Goal: Task Accomplishment & Management: Manage account settings

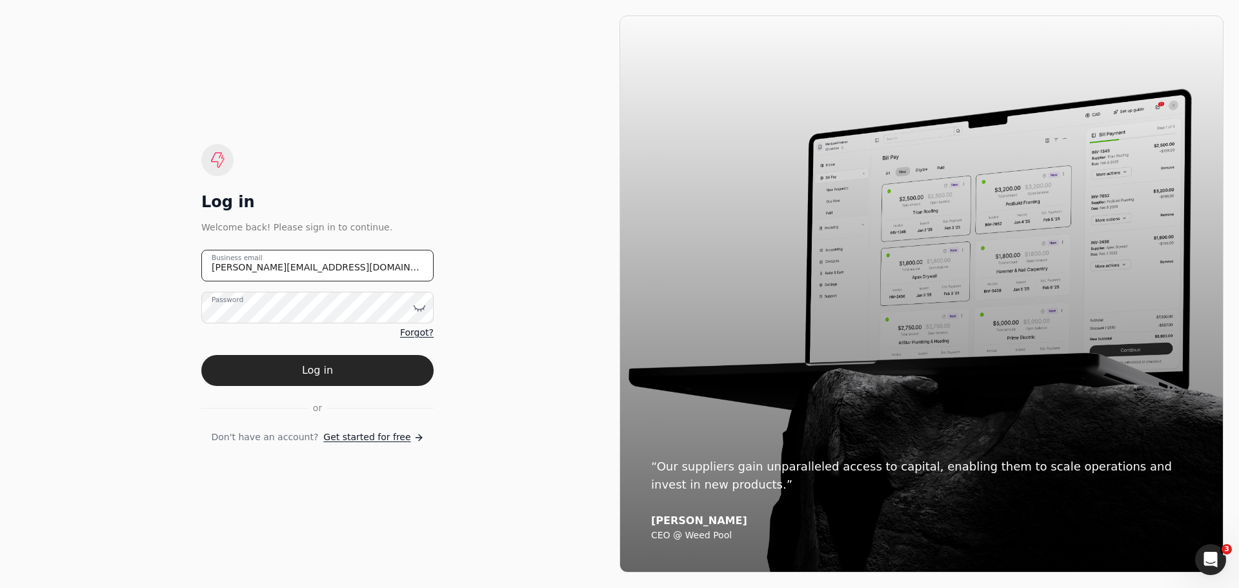
click at [341, 265] on email "[PERSON_NAME][EMAIL_ADDRESS][DOMAIN_NAME]" at bounding box center [317, 266] width 232 height 32
drag, startPoint x: 341, startPoint y: 265, endPoint x: 114, endPoint y: 264, distance: 226.5
click at [114, 264] on div "Log in Welcome back! Please sign in to continue. [PERSON_NAME][EMAIL_ADDRESS][D…" at bounding box center [317, 293] width 604 height 557
type email "[EMAIL_ADDRESS][DOMAIN_NAME]"
click at [423, 306] on icon at bounding box center [419, 307] width 13 height 13
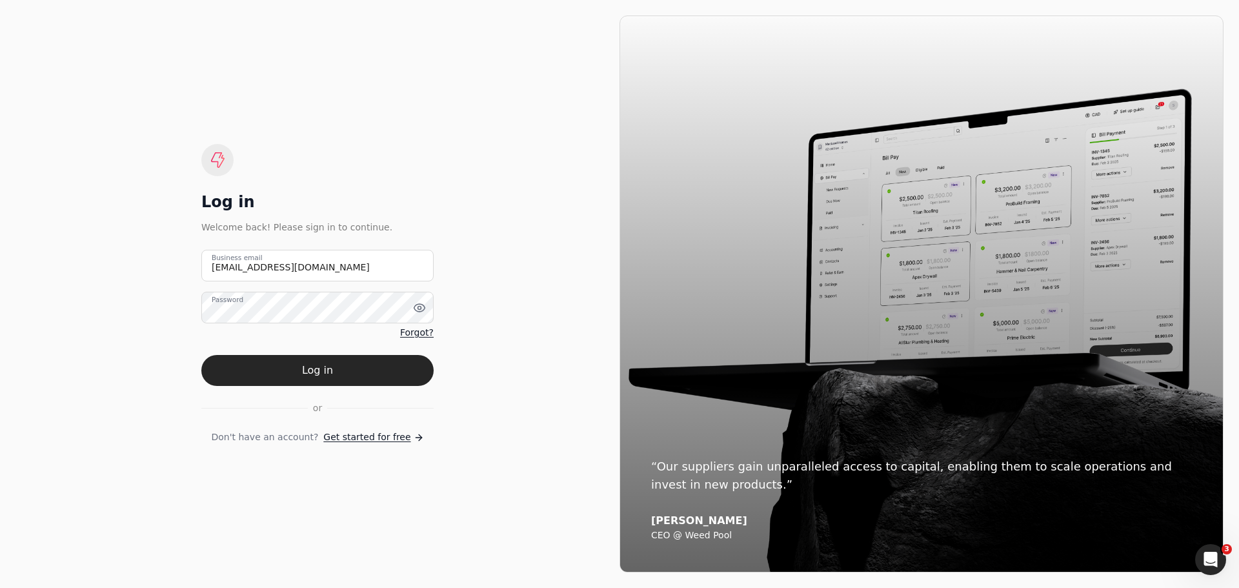
click at [473, 347] on div "Log in Welcome back! Please sign in to continue. [EMAIL_ADDRESS][DOMAIN_NAME] B…" at bounding box center [317, 293] width 604 height 557
click at [328, 377] on button "Log in" at bounding box center [317, 370] width 232 height 31
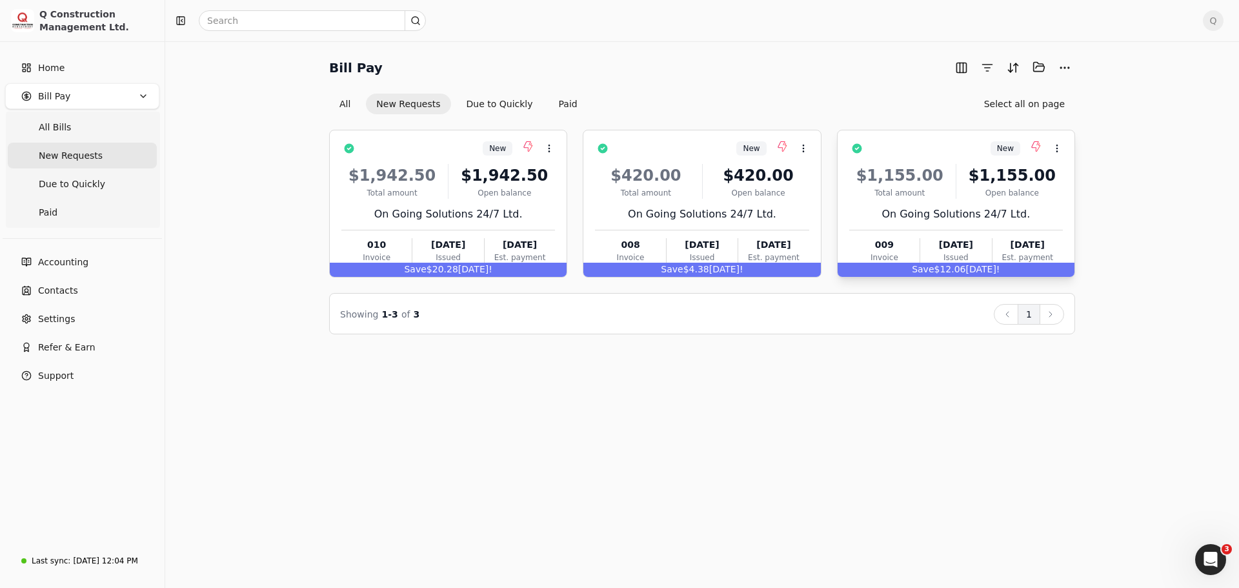
click at [950, 204] on div "$1,155.00 Total amount $1,155.00 Open balance On Going Solutions 24/7 Ltd. 009 …" at bounding box center [956, 211] width 214 height 110
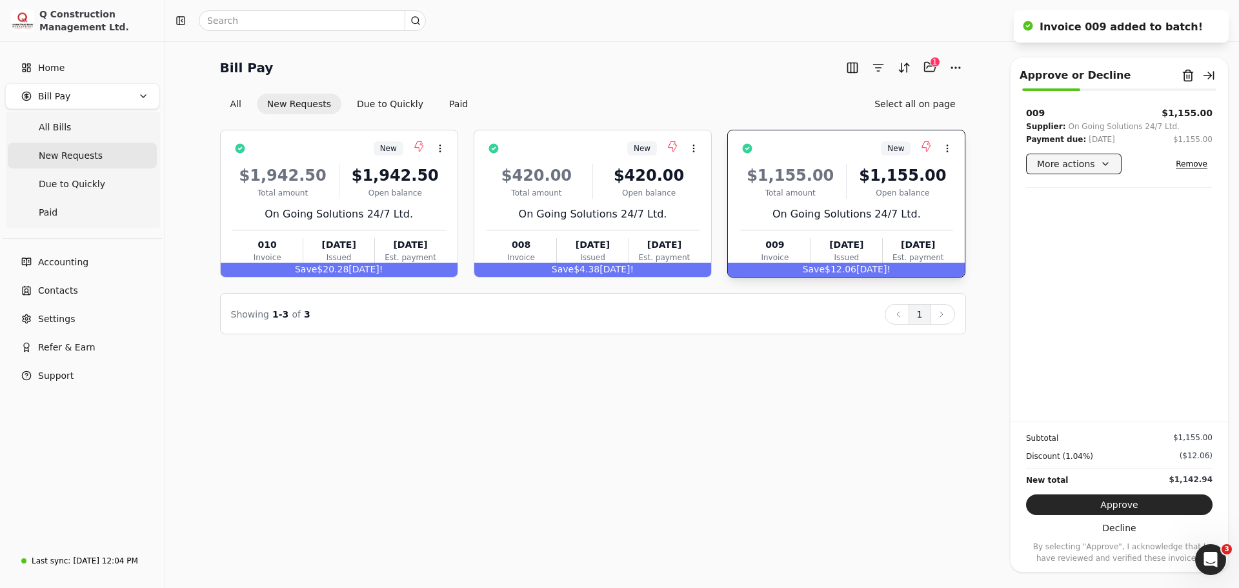
click at [1101, 163] on button "More actions" at bounding box center [1073, 164] width 95 height 21
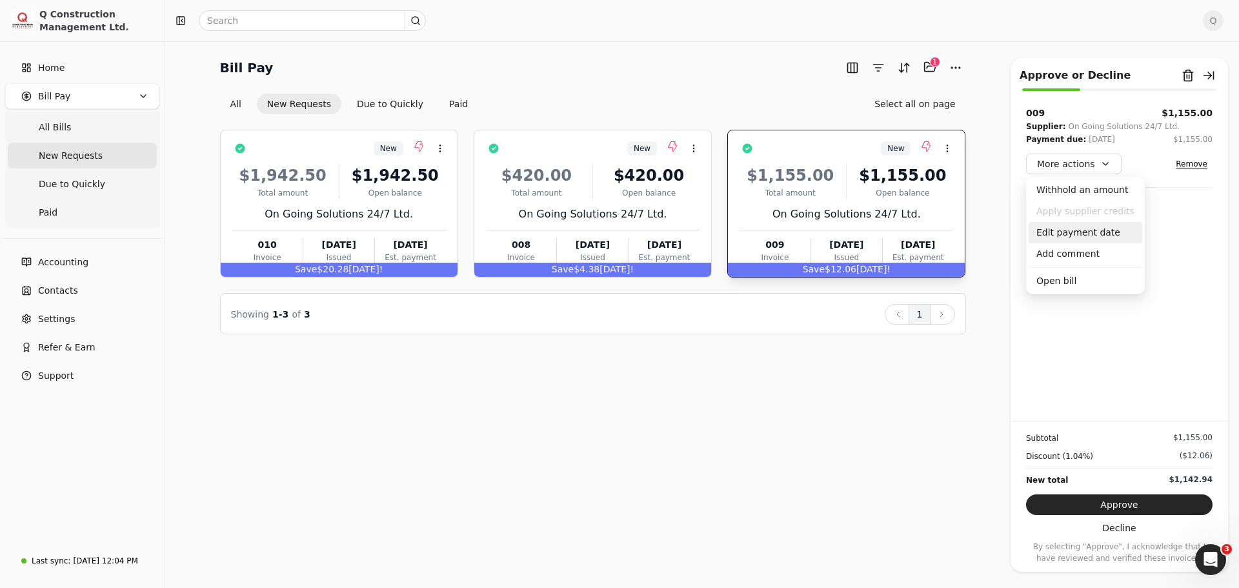
click at [1061, 233] on div "Edit payment date" at bounding box center [1085, 232] width 114 height 21
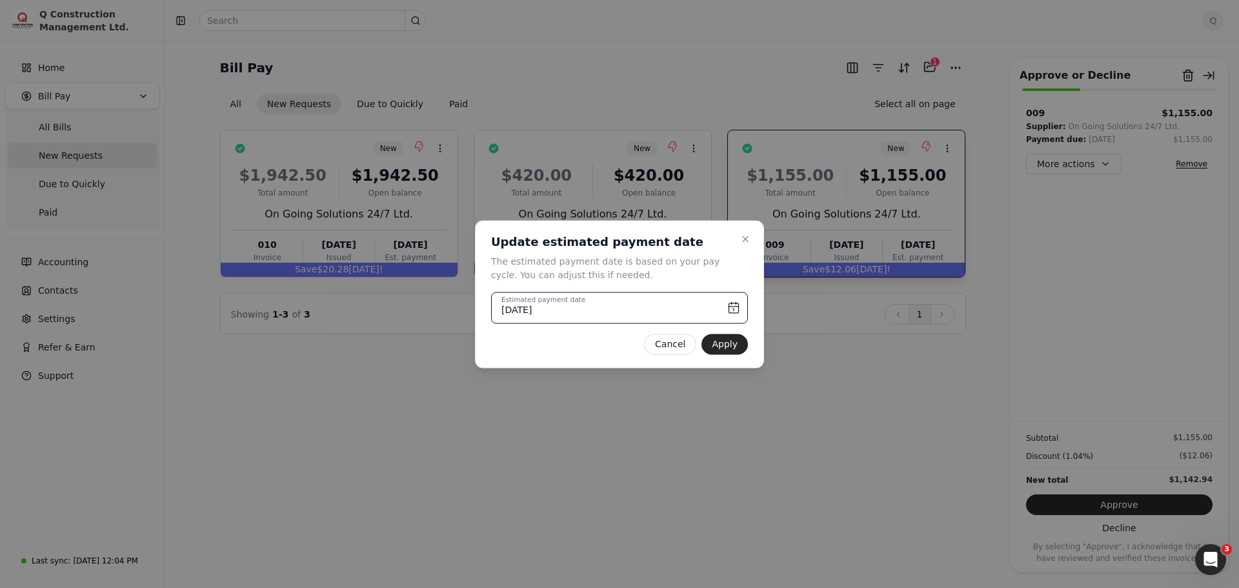
click at [734, 308] on input "[DATE]" at bounding box center [619, 308] width 257 height 32
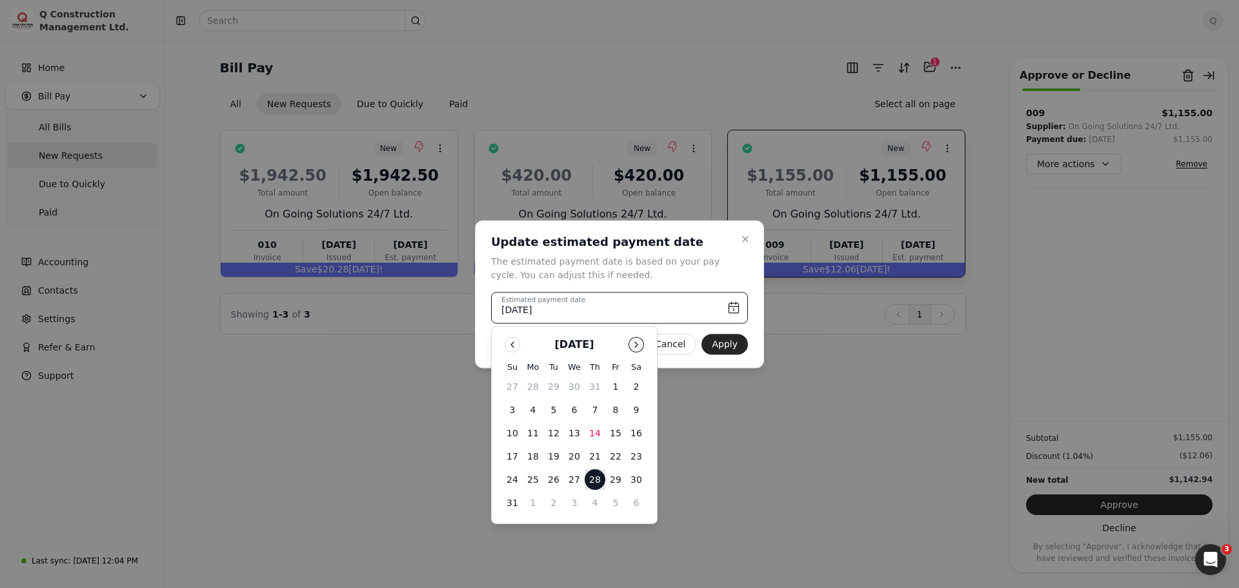
click at [635, 345] on button "Go to next month" at bounding box center [635, 344] width 15 height 15
click at [531, 432] on button "15" at bounding box center [533, 433] width 21 height 21
type input "[DATE]"
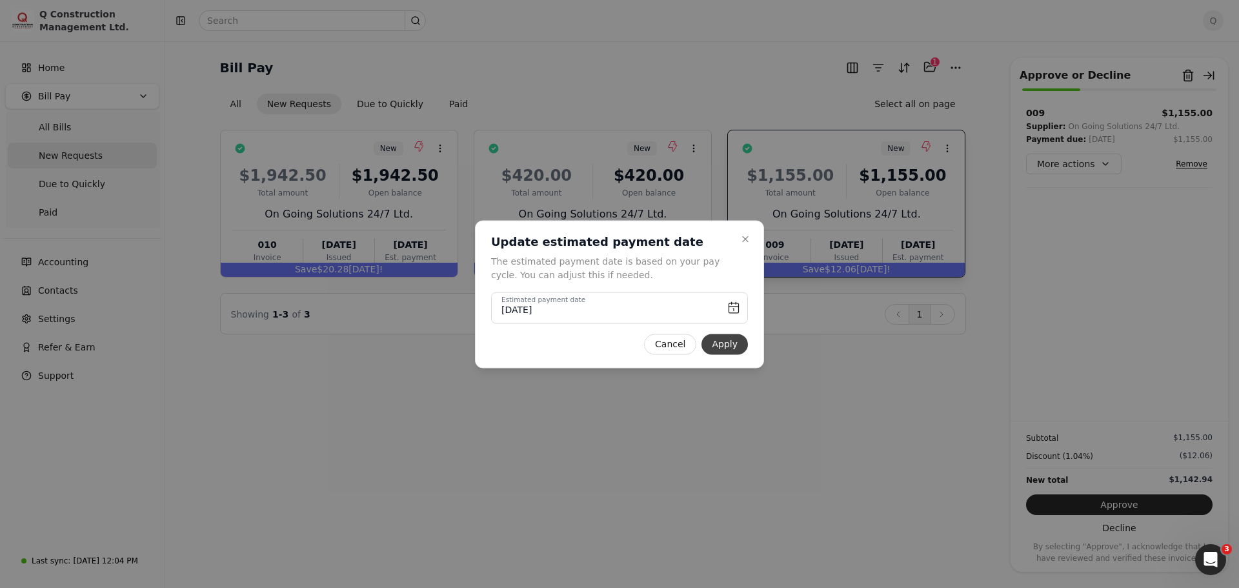
click at [730, 346] on button "Apply" at bounding box center [724, 344] width 46 height 21
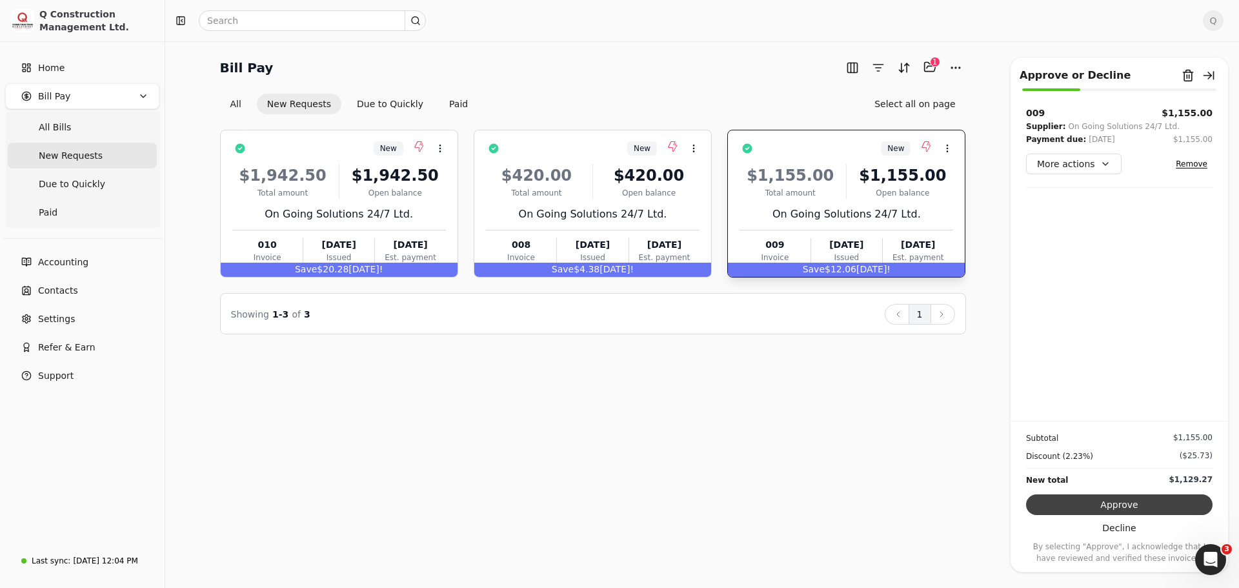
click at [1108, 506] on button "Approve" at bounding box center [1119, 504] width 186 height 21
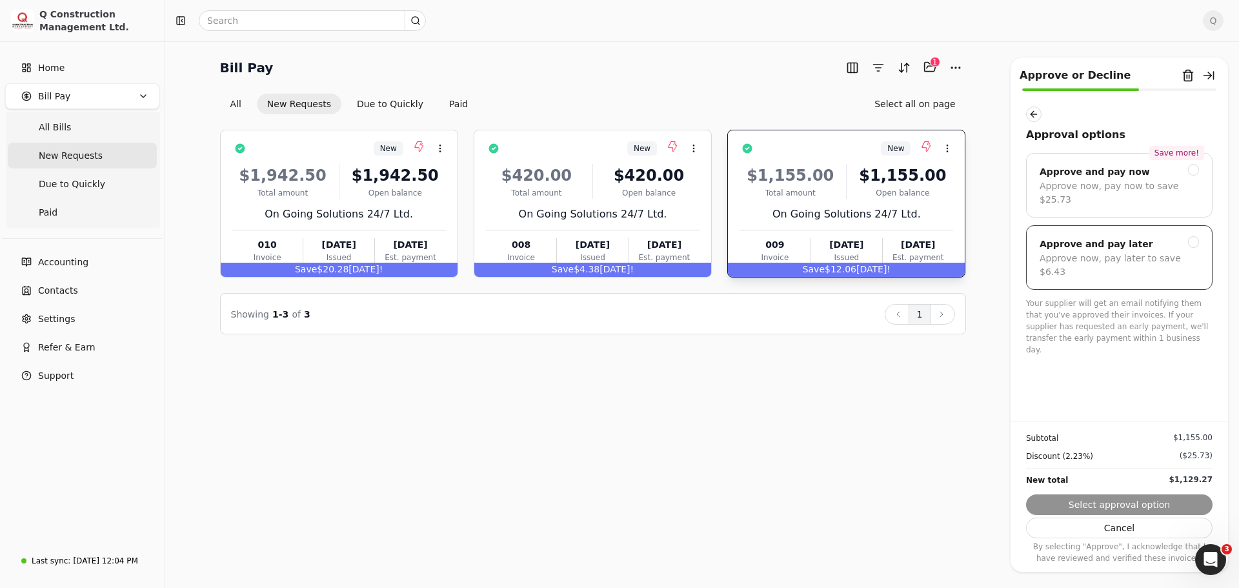
click at [1075, 236] on div "Approve and pay later" at bounding box center [1096, 243] width 114 height 15
click at [1119, 505] on button "Submit approval" at bounding box center [1119, 504] width 186 height 21
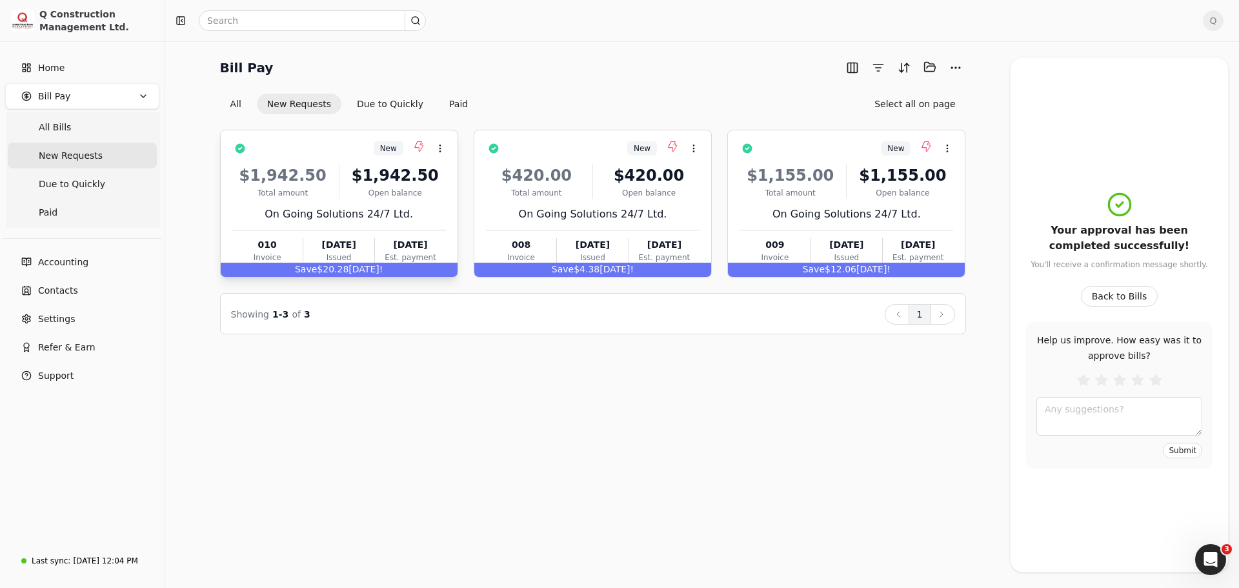
click at [425, 203] on div "$1,942.50 Total amount $1,942.50 Open balance On Going Solutions 24/7 Ltd. 010 …" at bounding box center [339, 211] width 214 height 110
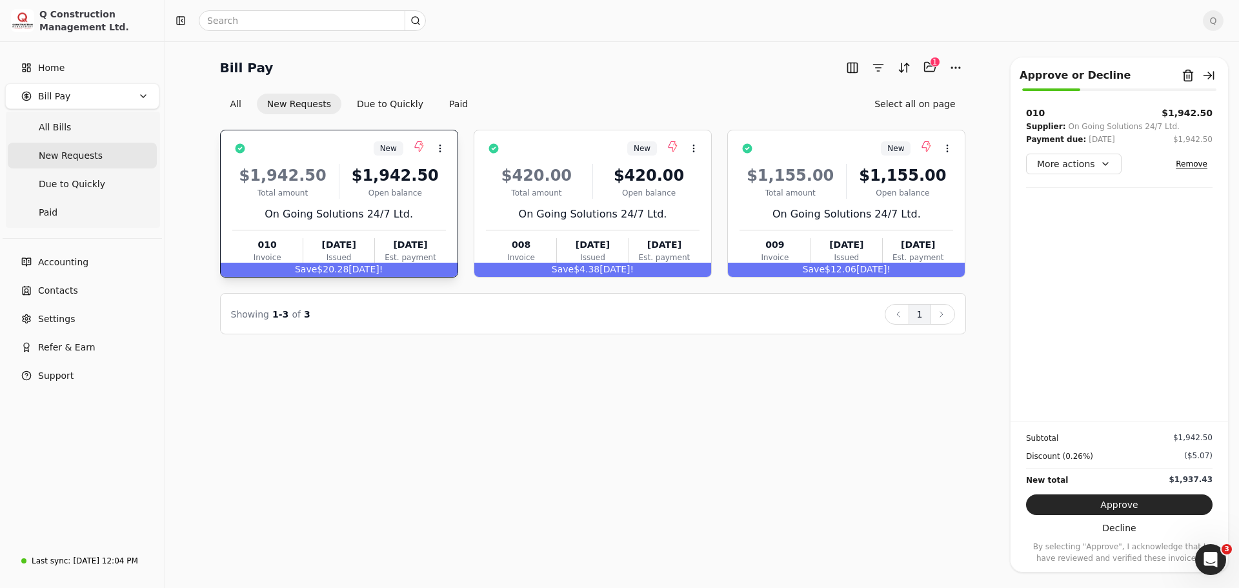
click at [414, 201] on div "$1,942.50 Total amount $1,942.50 Open balance On Going Solutions 24/7 Ltd. 010 …" at bounding box center [339, 211] width 214 height 110
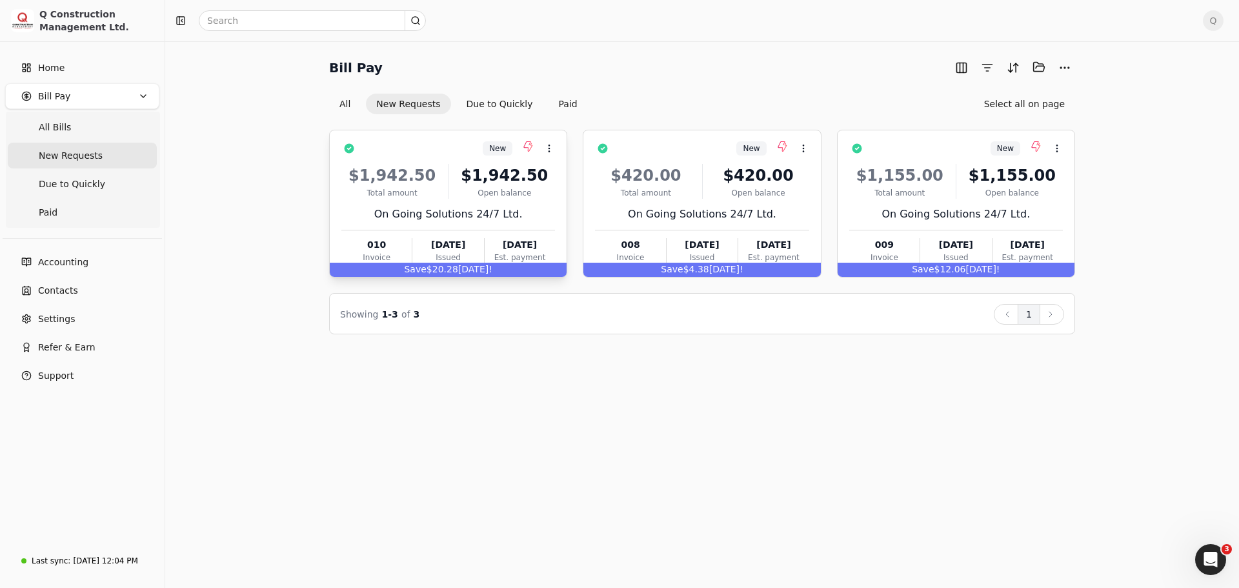
click at [537, 203] on div "$1,942.50 Total amount $1,942.50 Open balance On Going Solutions 24/7 Ltd. 010 …" at bounding box center [448, 211] width 214 height 110
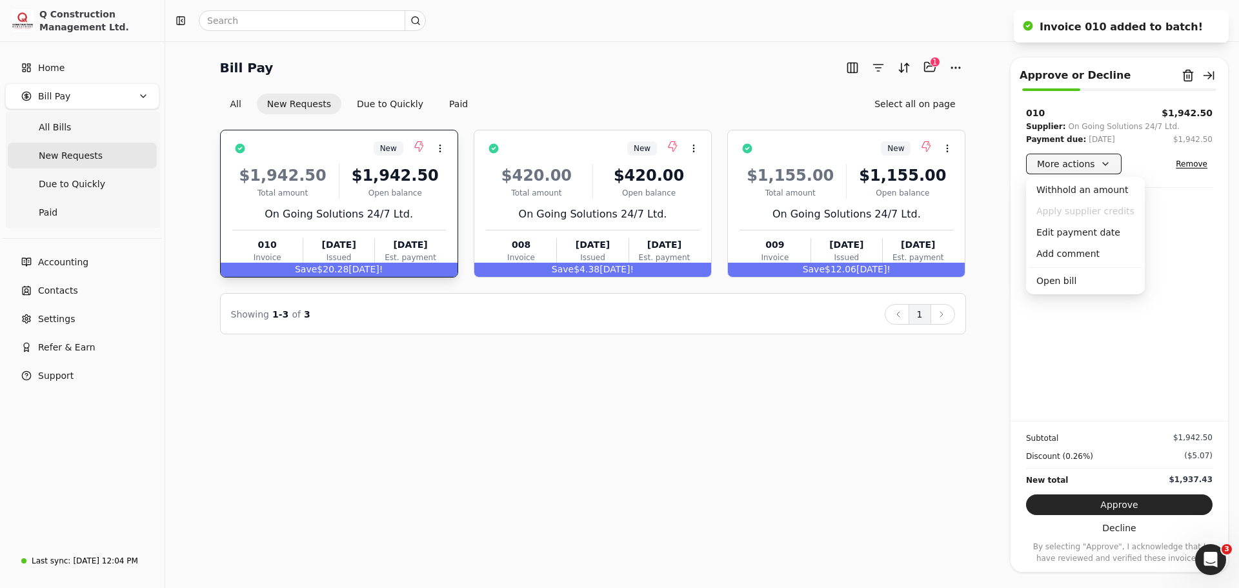
click at [1099, 165] on button "More actions" at bounding box center [1073, 164] width 95 height 21
click at [1067, 234] on div "Edit payment date" at bounding box center [1085, 232] width 114 height 21
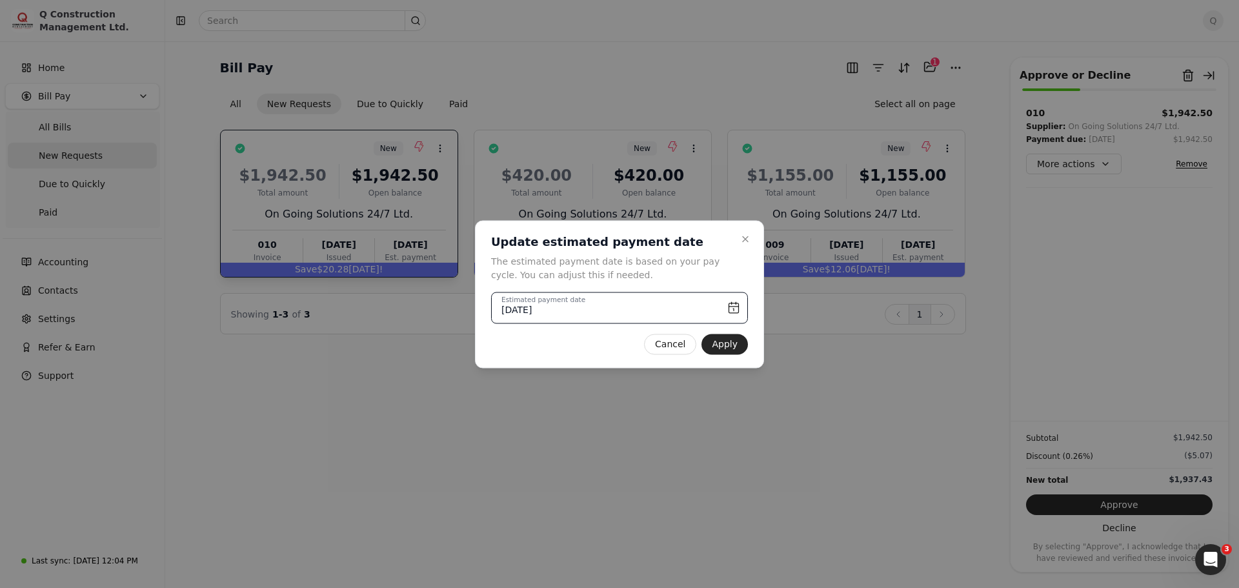
click at [733, 307] on input "[DATE]" at bounding box center [619, 308] width 257 height 32
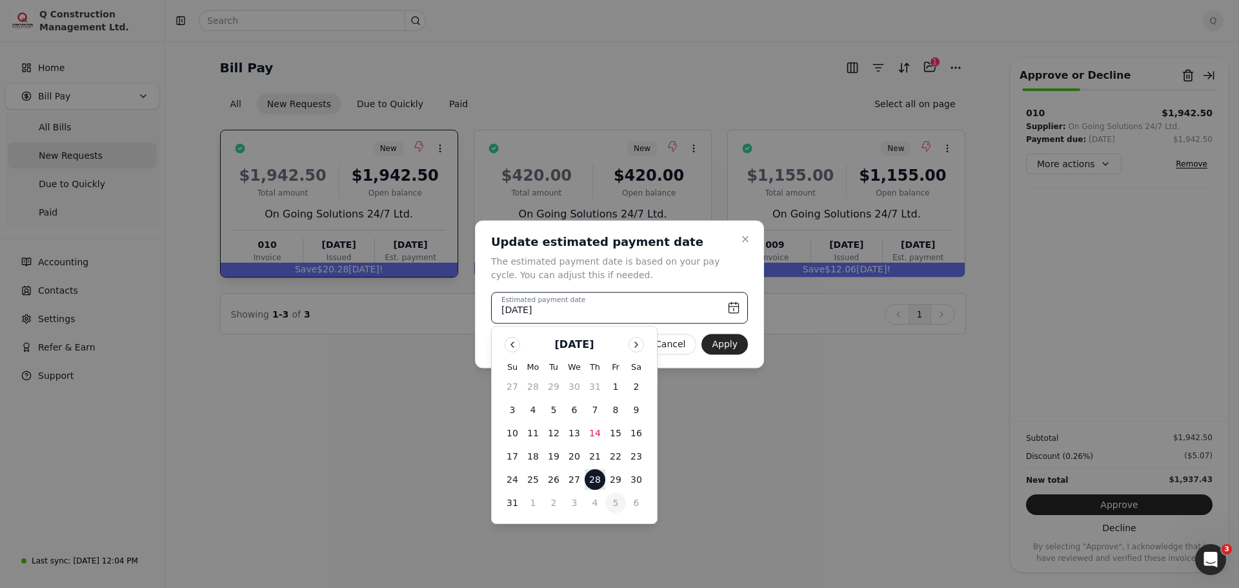
click at [614, 504] on button "5" at bounding box center [615, 502] width 21 height 21
type input "[DATE]"
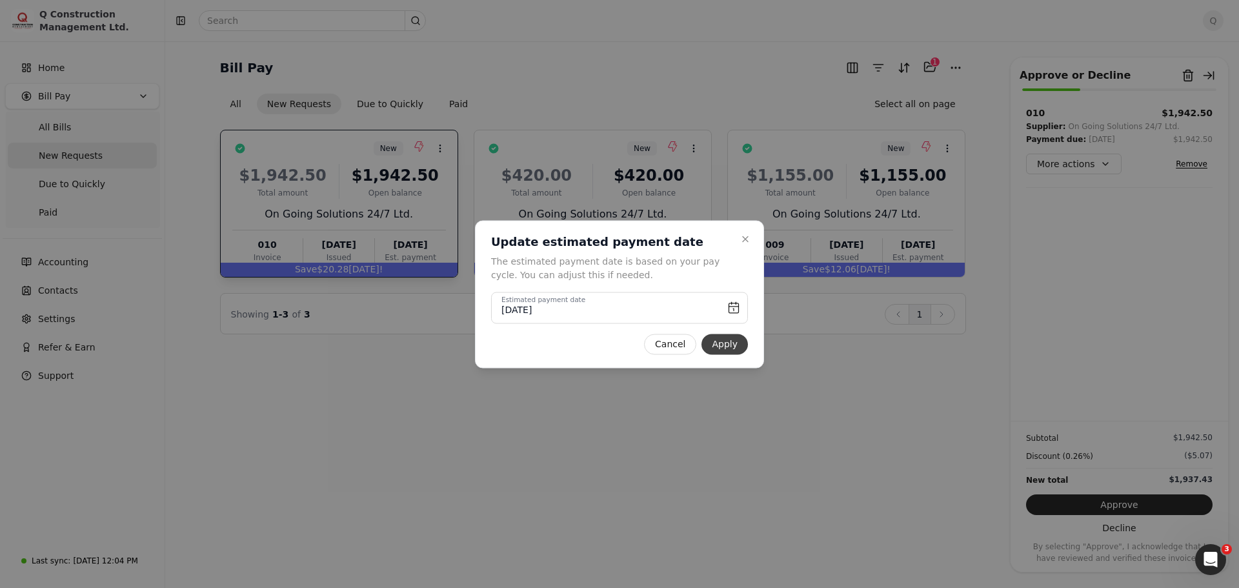
click at [728, 347] on button "Apply" at bounding box center [724, 344] width 46 height 21
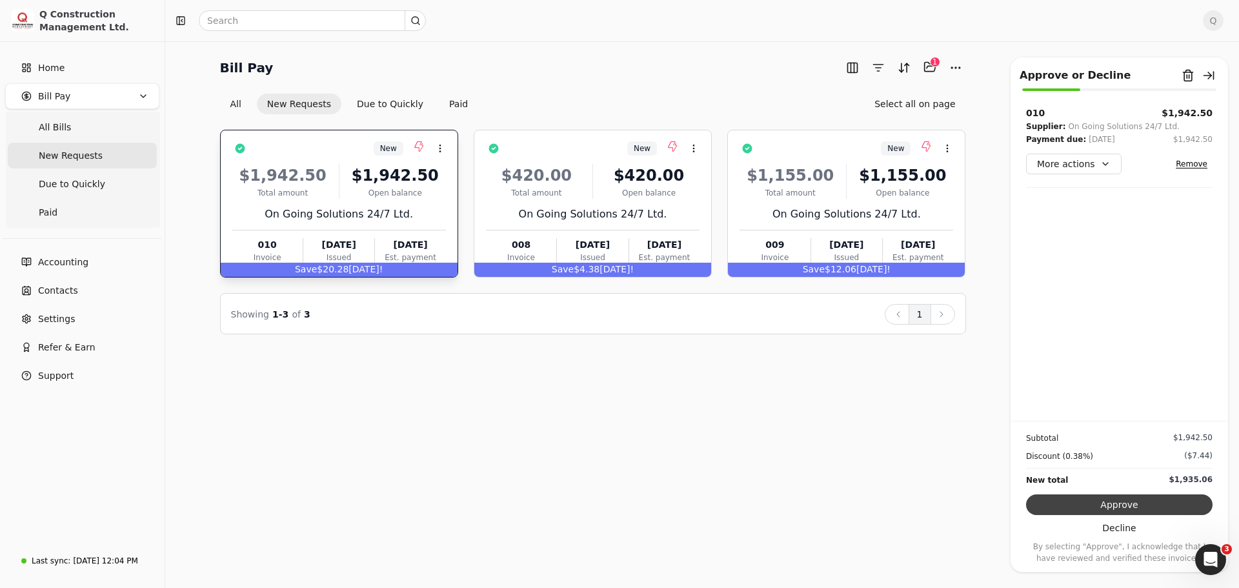
click at [1122, 505] on button "Approve" at bounding box center [1119, 504] width 186 height 21
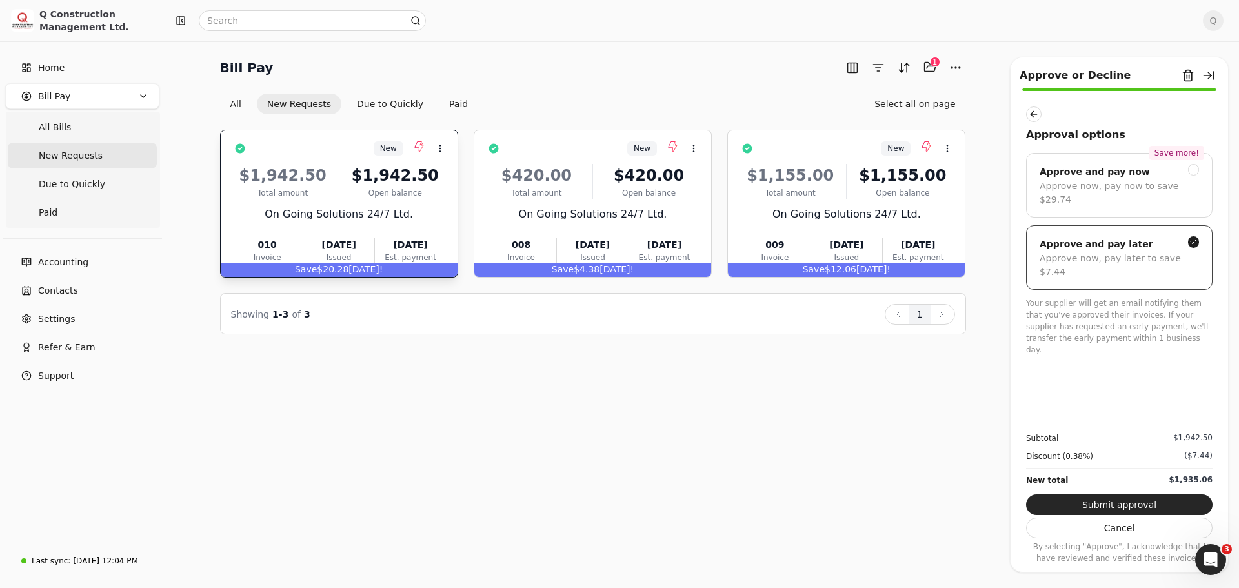
click at [1083, 252] on div "Approve now, pay later to save $7.44" at bounding box center [1118, 265] width 159 height 27
click at [1112, 507] on button "Submit approval" at bounding box center [1119, 504] width 186 height 21
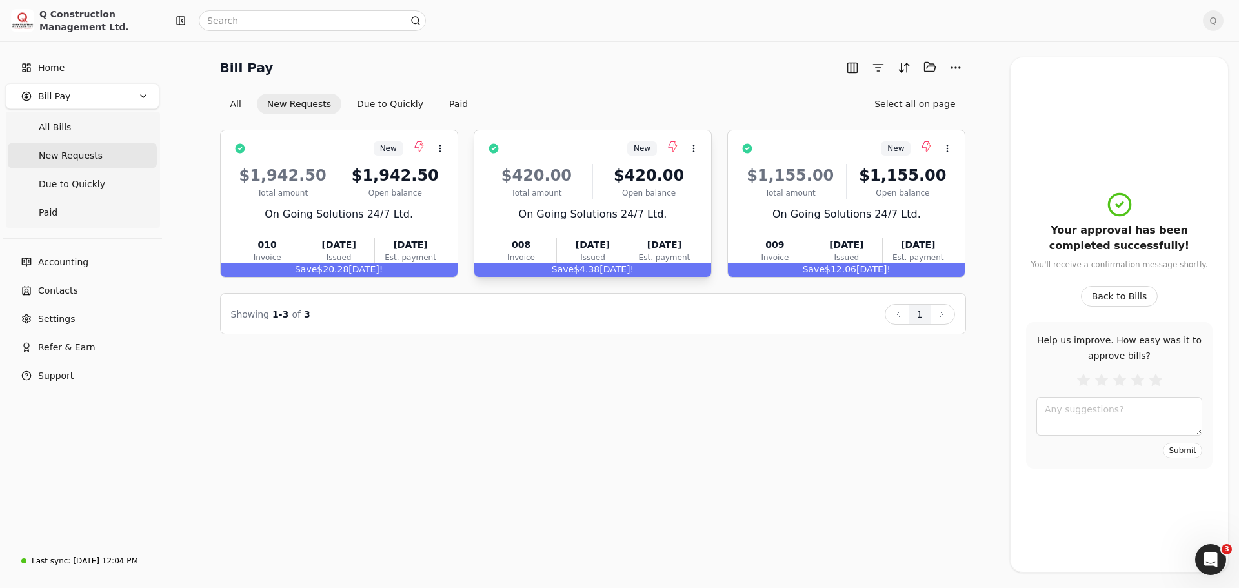
click at [684, 203] on div "$420.00 Total amount $420.00 Open balance On Going Solutions 24/7 Ltd. 008 Invo…" at bounding box center [593, 211] width 214 height 110
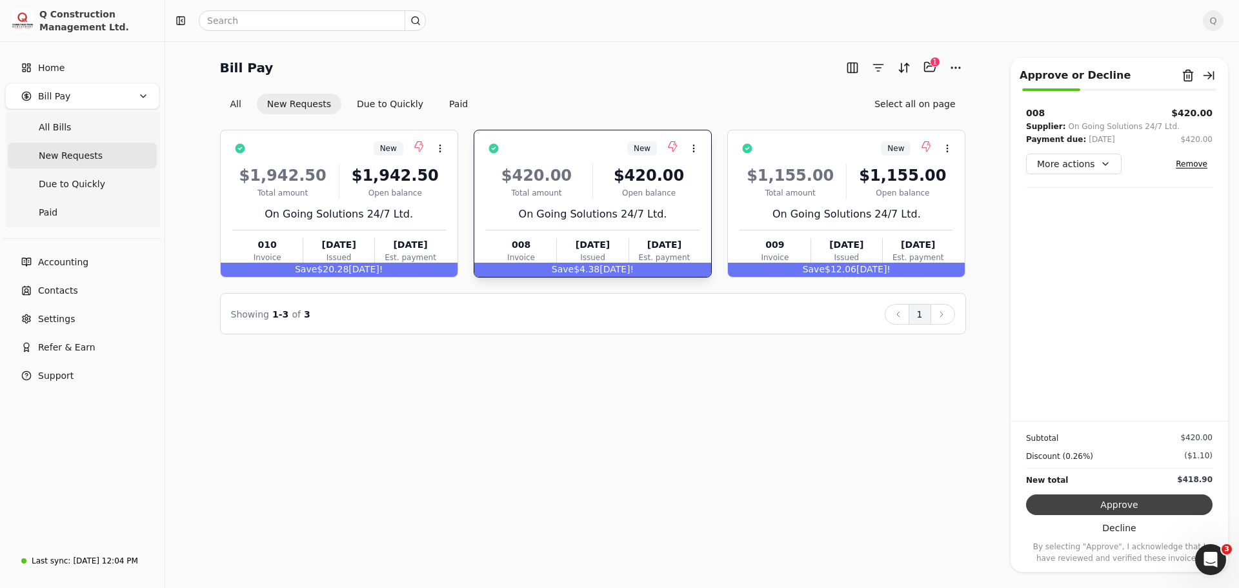
click at [1113, 507] on button "Approve" at bounding box center [1119, 504] width 186 height 21
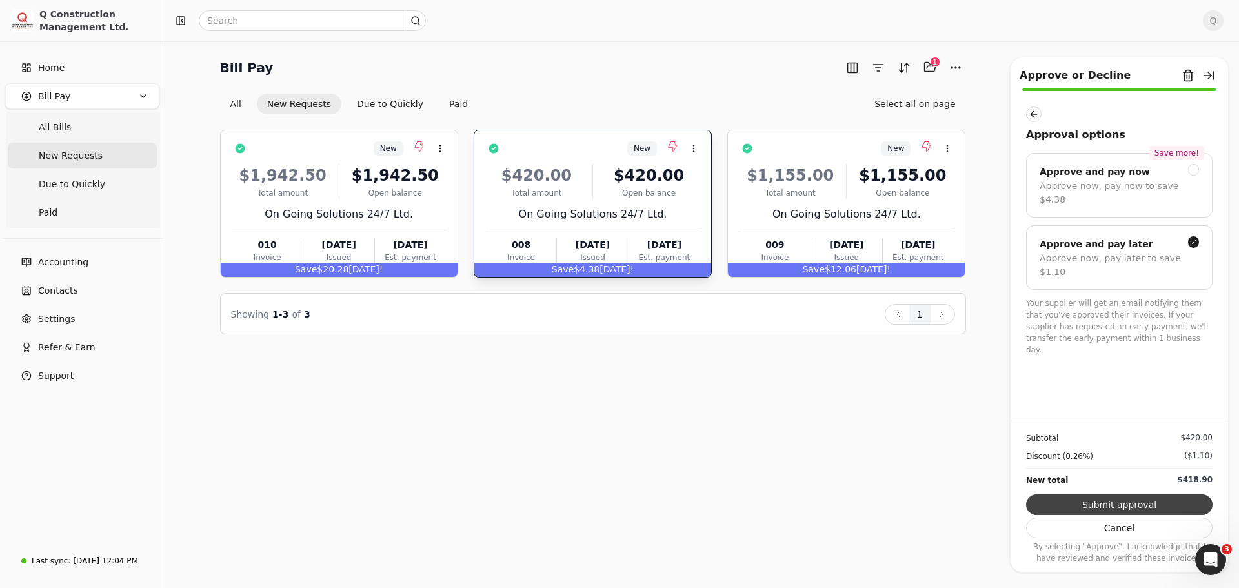
click at [1117, 505] on button "Submit approval" at bounding box center [1119, 504] width 186 height 21
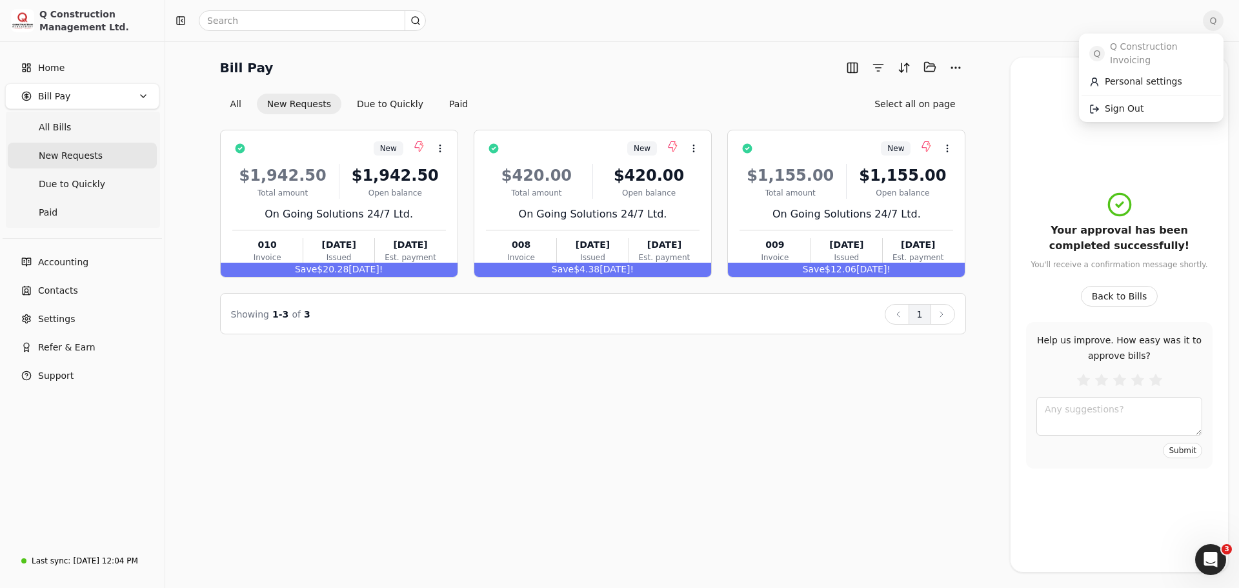
click at [1210, 19] on span "Q" at bounding box center [1213, 20] width 21 height 21
click at [1121, 102] on span "Sign Out" at bounding box center [1124, 109] width 39 height 14
